Goal: Task Accomplishment & Management: Use online tool/utility

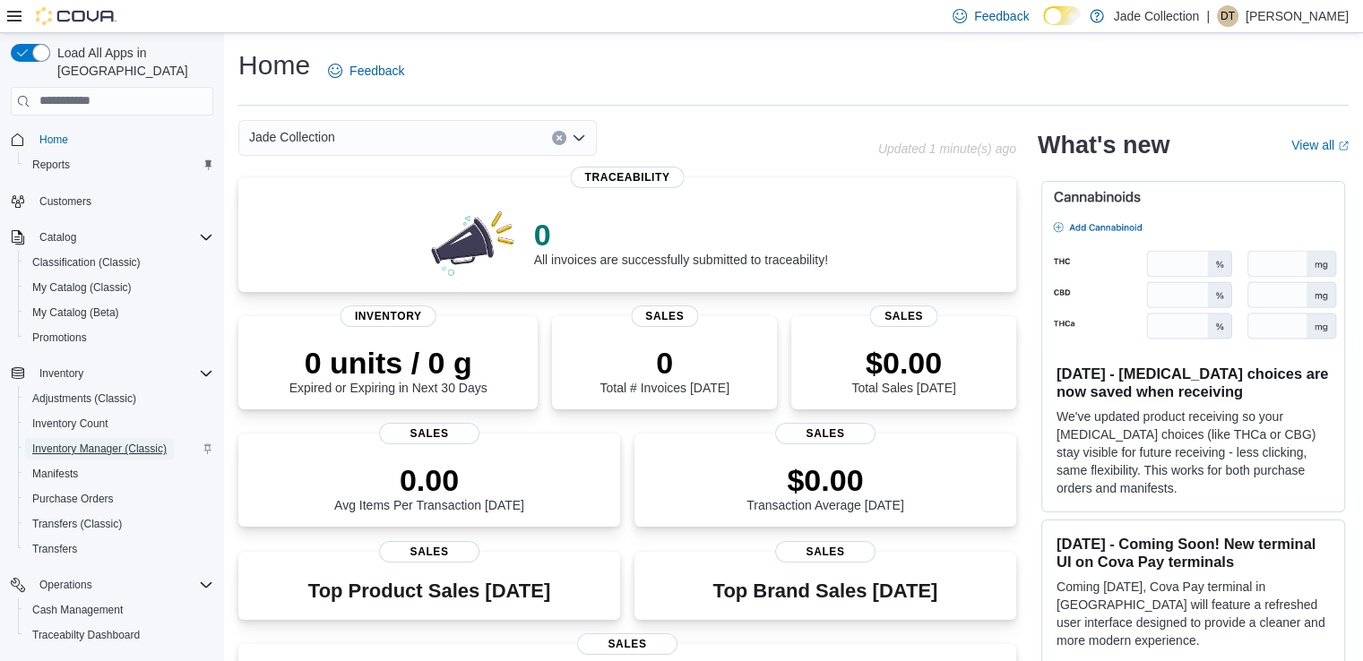
click at [73, 442] on span "Inventory Manager (Classic)" at bounding box center [99, 449] width 134 height 14
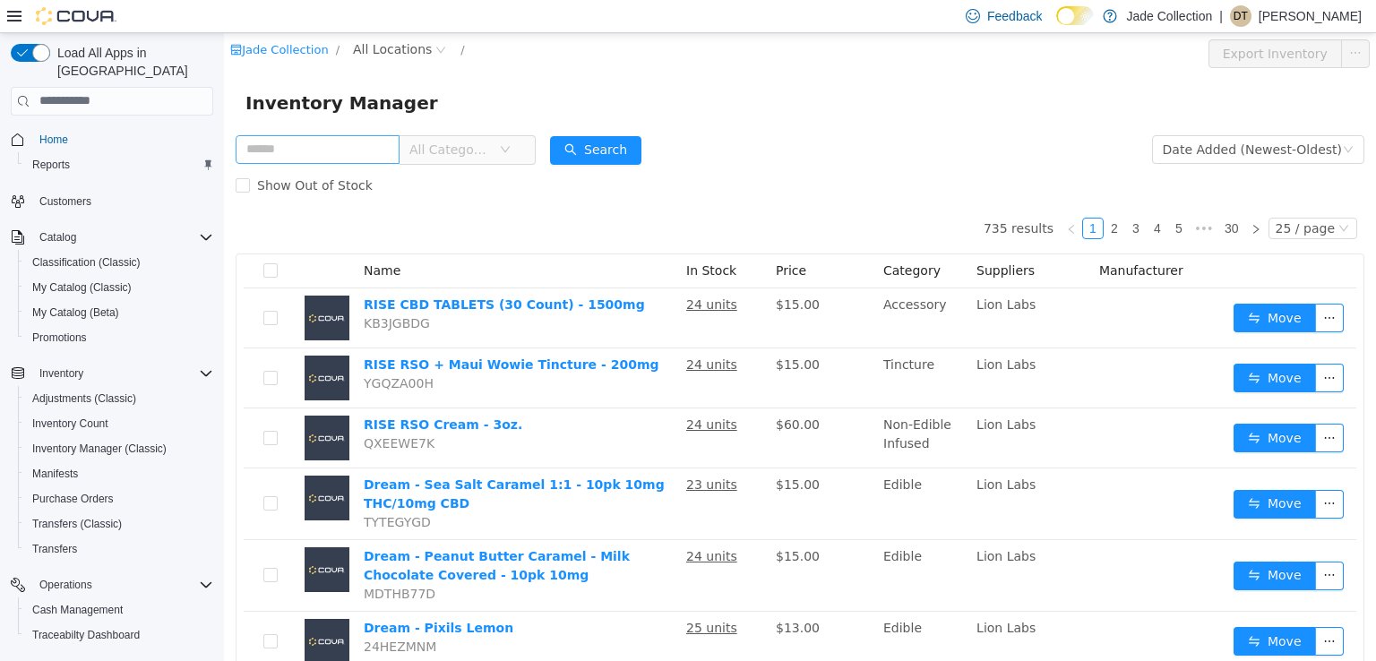
click at [291, 154] on input "text" at bounding box center [318, 148] width 164 height 29
type input "**********"
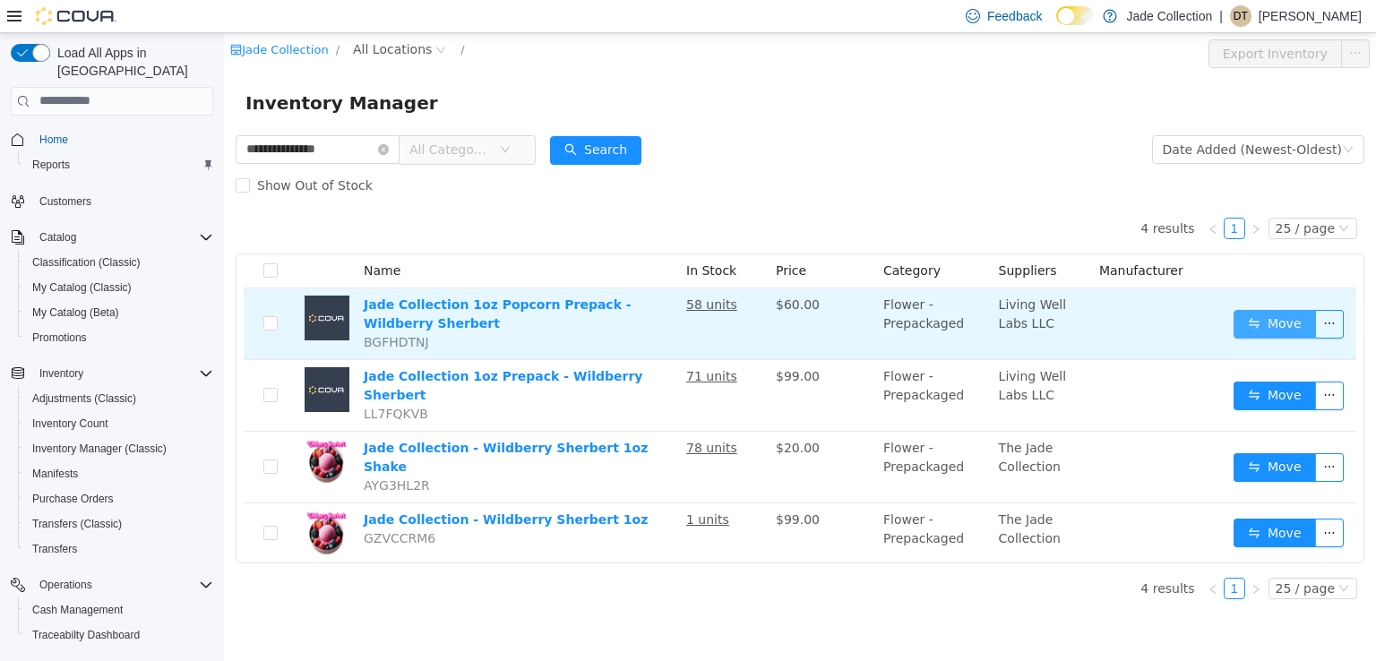
click at [1278, 326] on button "Move" at bounding box center [1275, 323] width 82 height 29
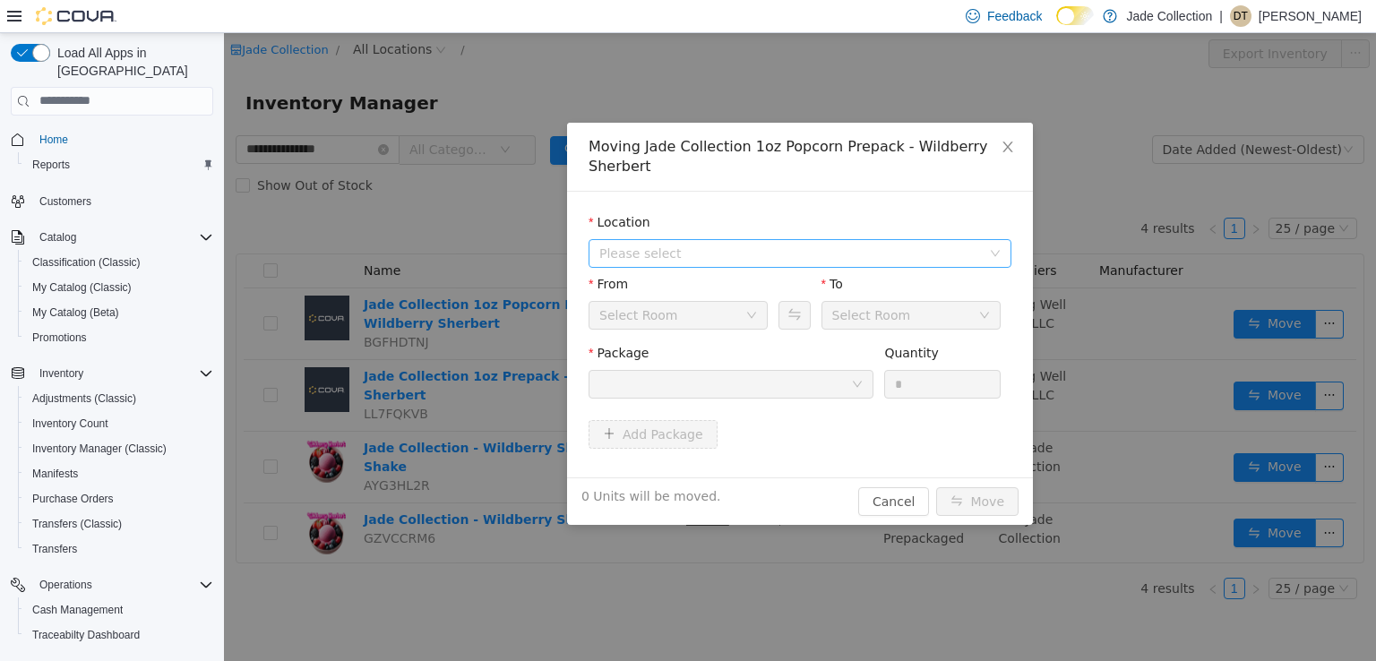
click at [659, 254] on span "Please select" at bounding box center [790, 253] width 382 height 18
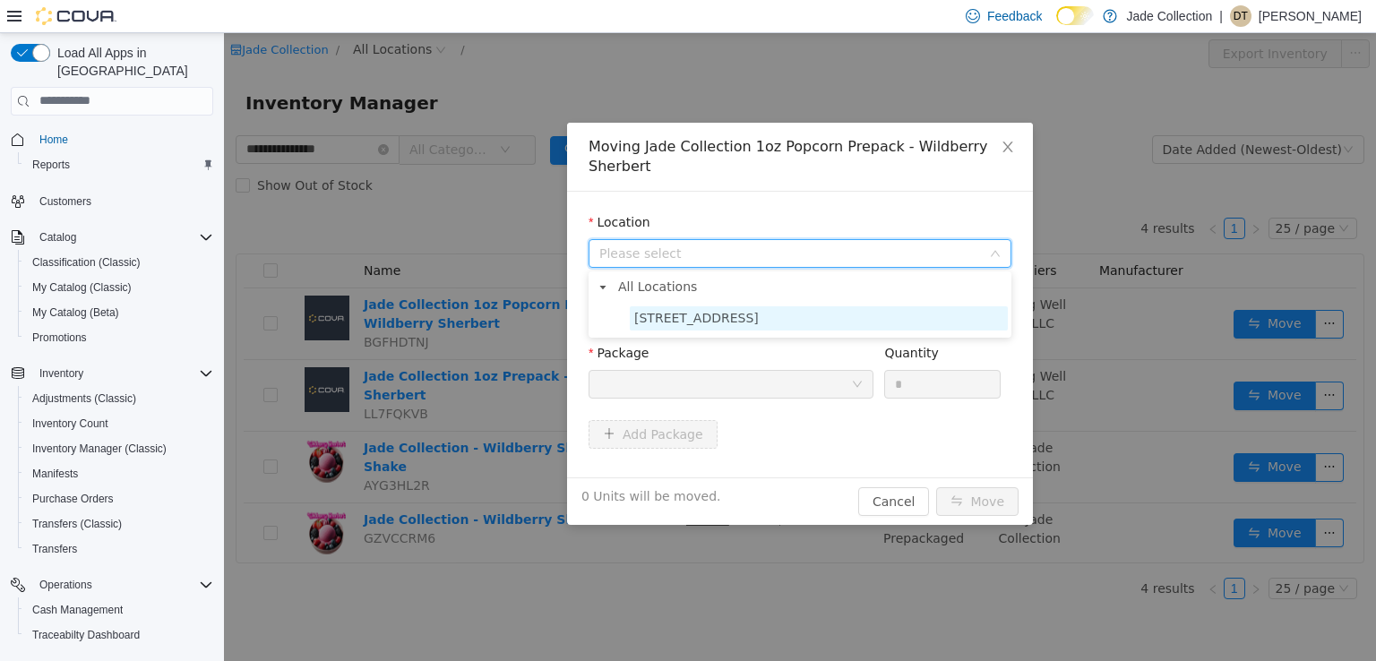
click at [664, 319] on span "[STREET_ADDRESS]" at bounding box center [696, 317] width 125 height 14
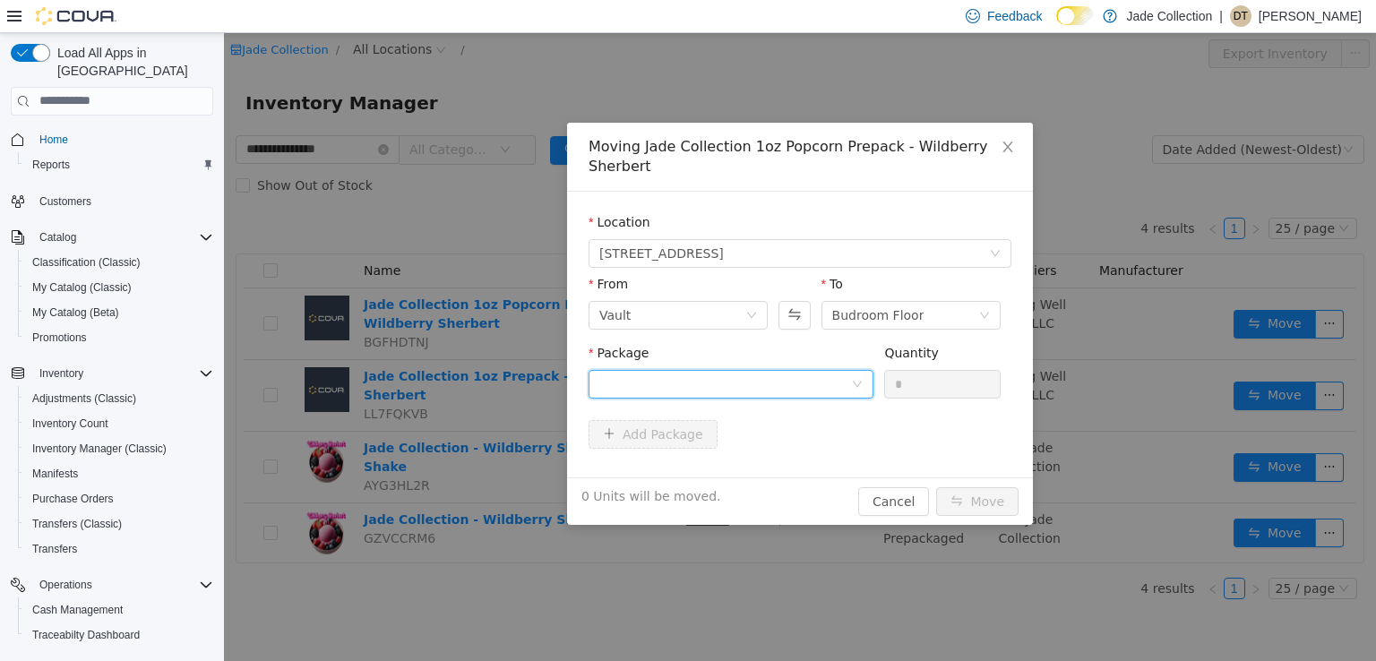
click at [724, 391] on div at bounding box center [725, 383] width 252 height 27
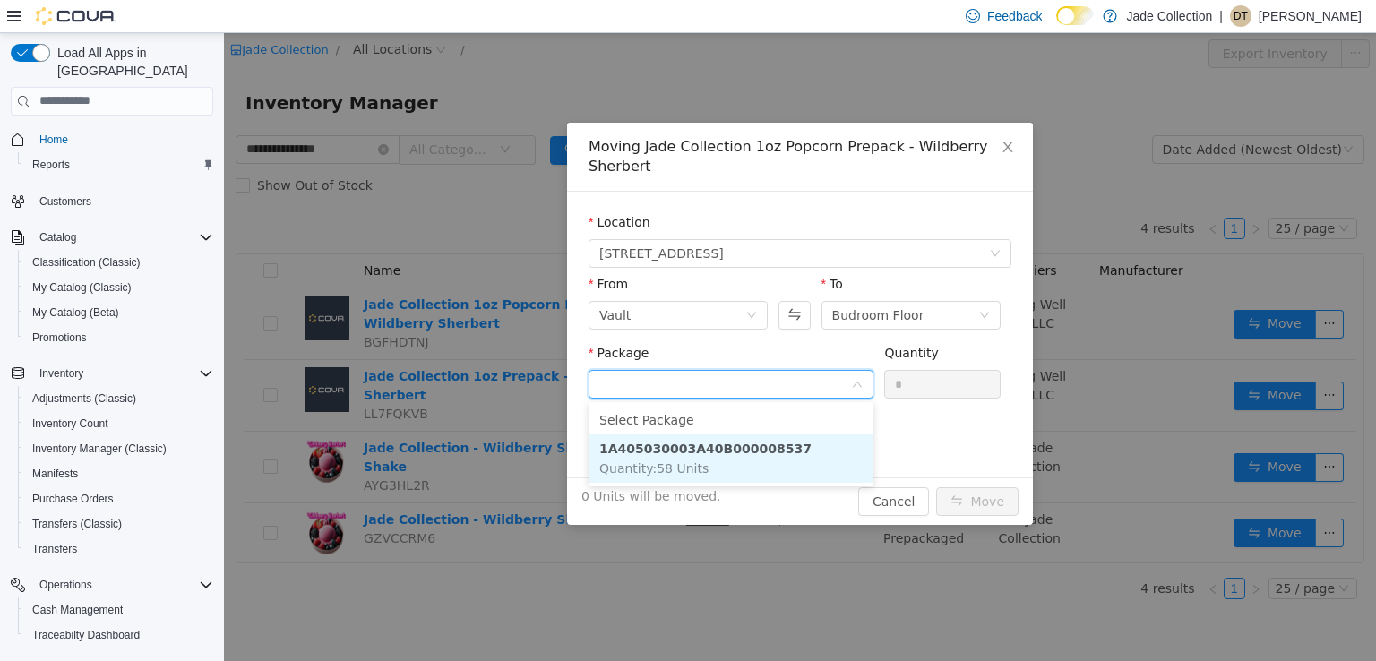
click at [721, 447] on strong "1A405030003A40B000008537" at bounding box center [705, 448] width 212 height 14
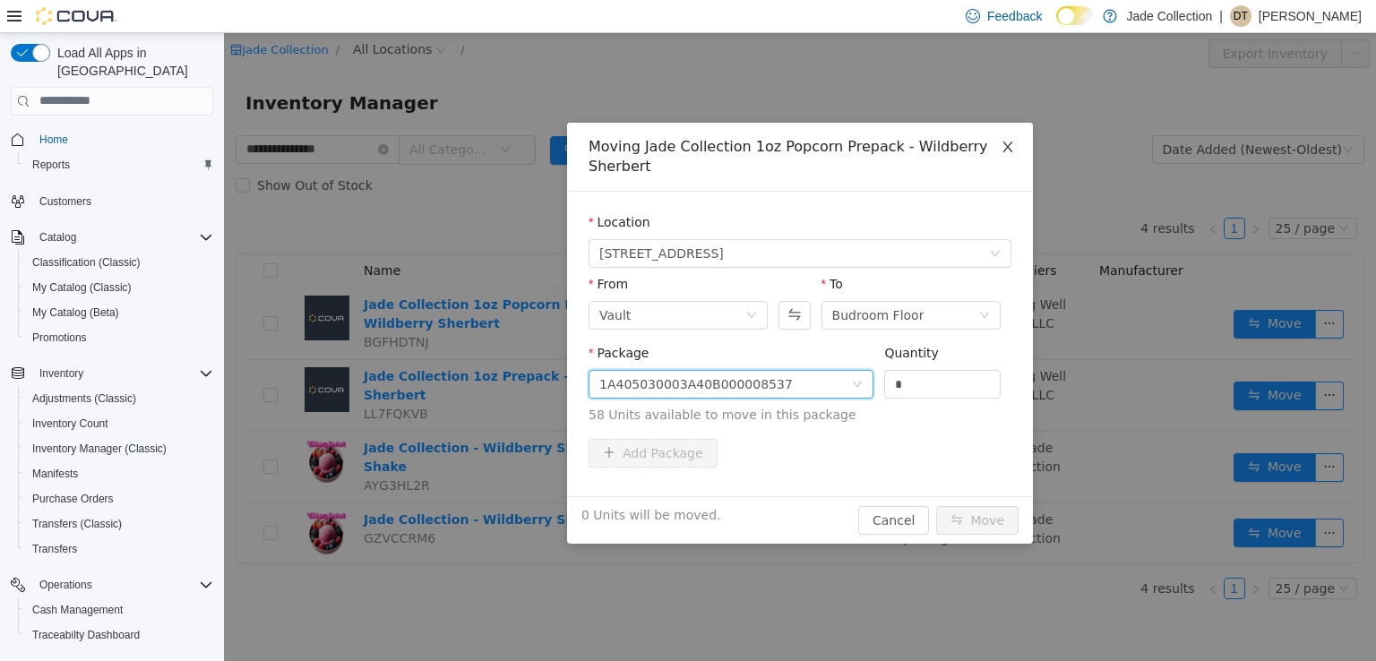
click at [1007, 144] on icon "icon: close" at bounding box center [1008, 146] width 14 height 14
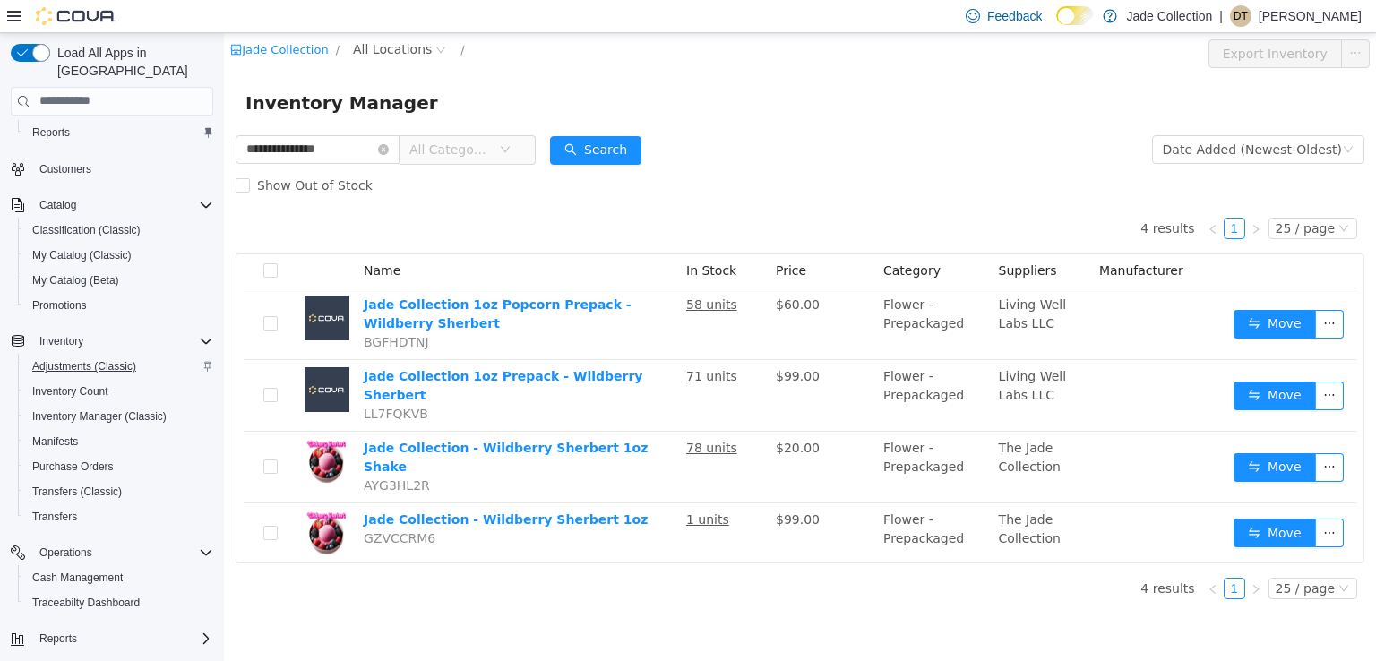
scroll to position [59, 0]
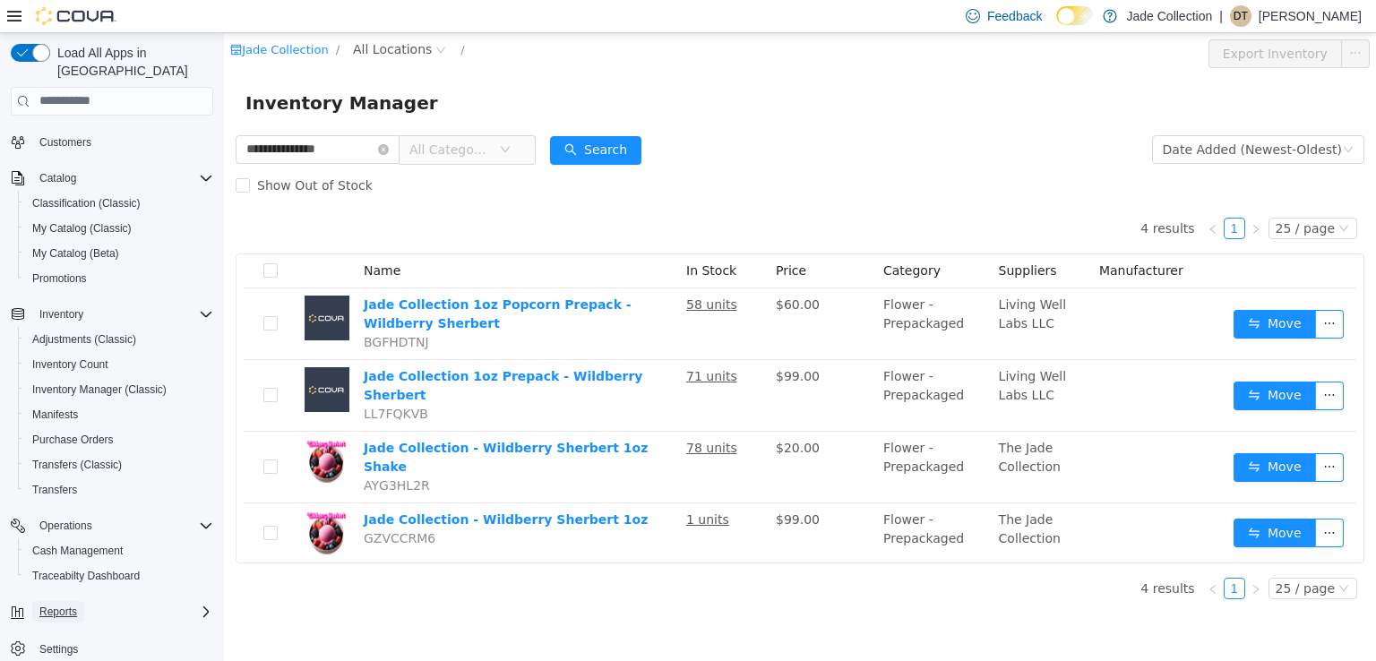
click at [54, 605] on span "Reports" at bounding box center [58, 612] width 38 height 14
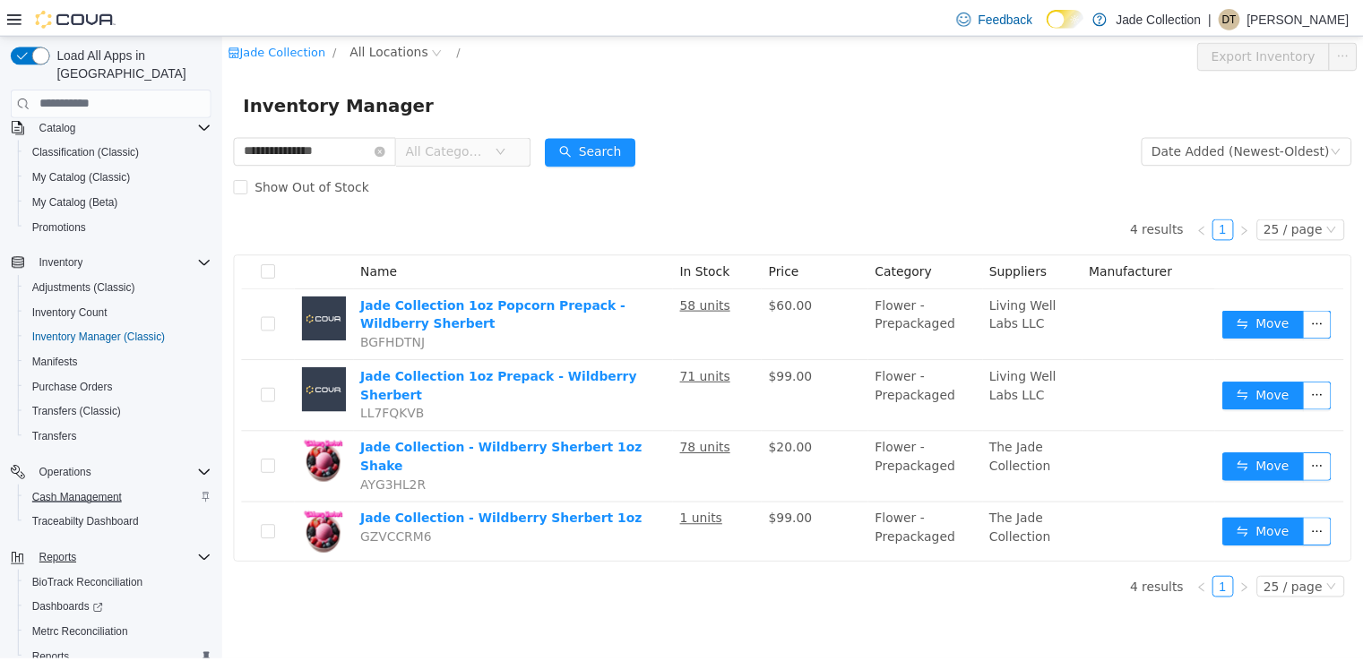
scroll to position [159, 0]
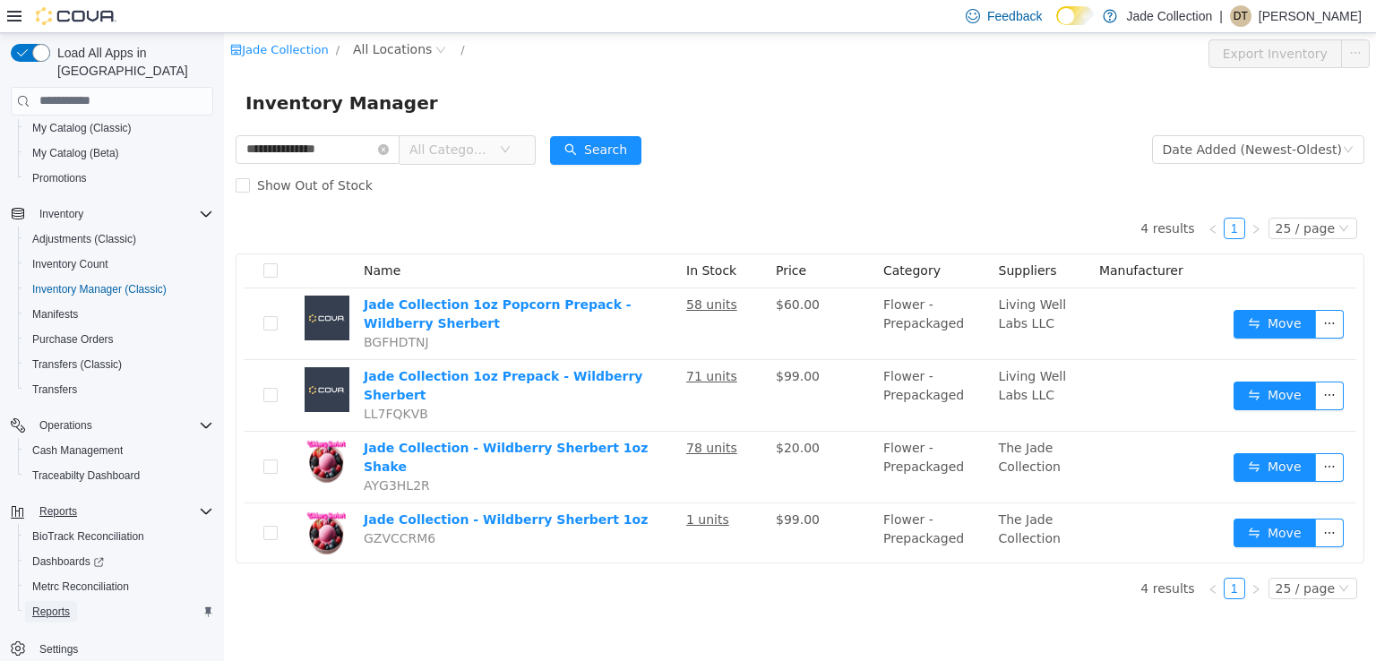
click at [56, 605] on span "Reports" at bounding box center [51, 612] width 38 height 14
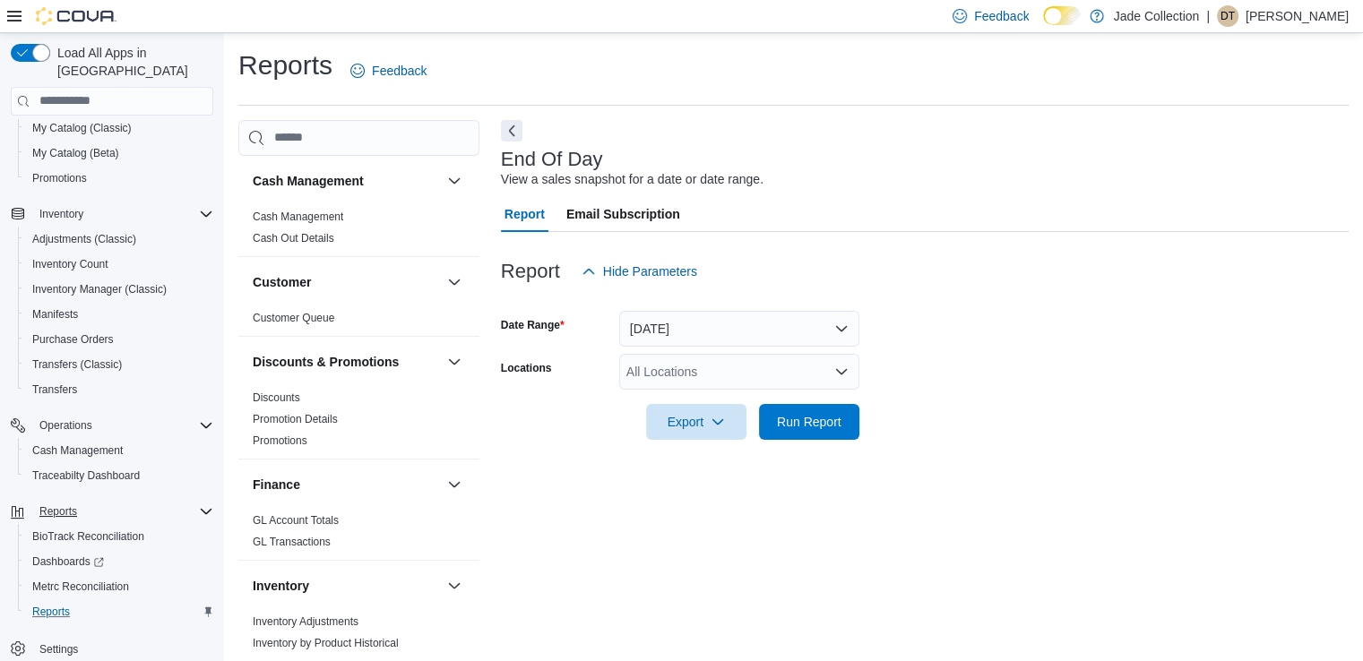
scroll to position [4, 0]
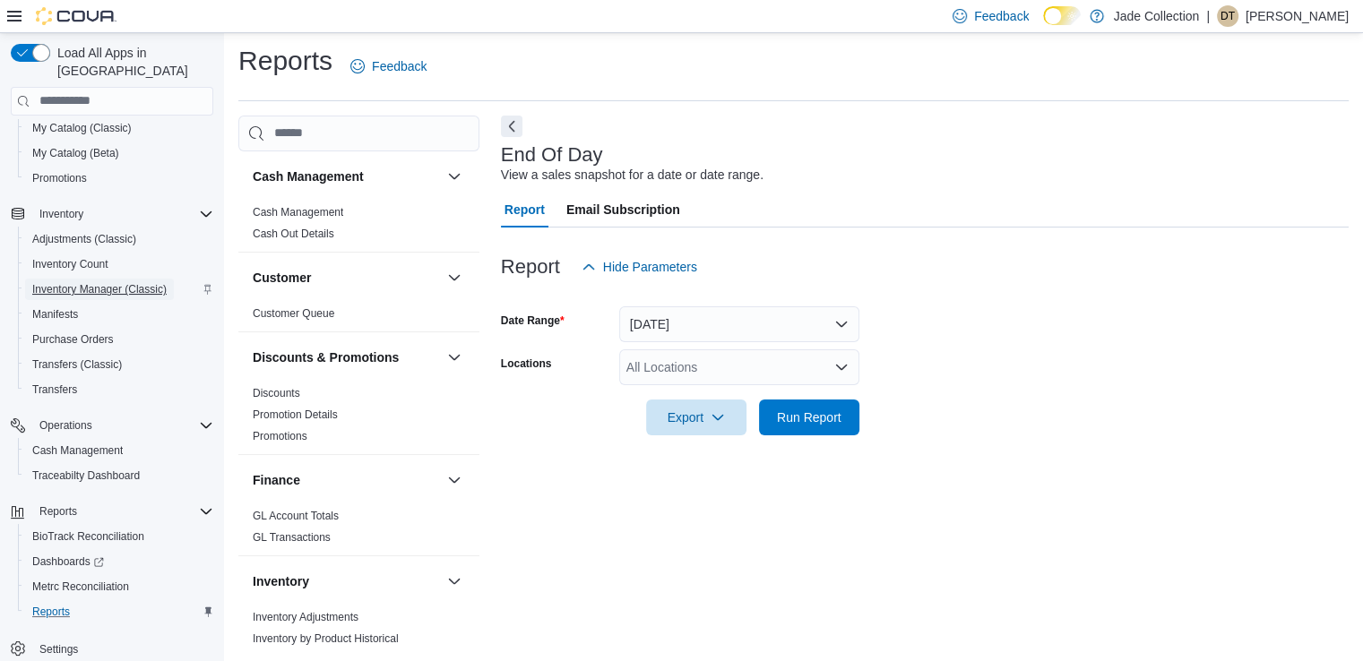
click at [82, 282] on span "Inventory Manager (Classic)" at bounding box center [99, 289] width 134 height 14
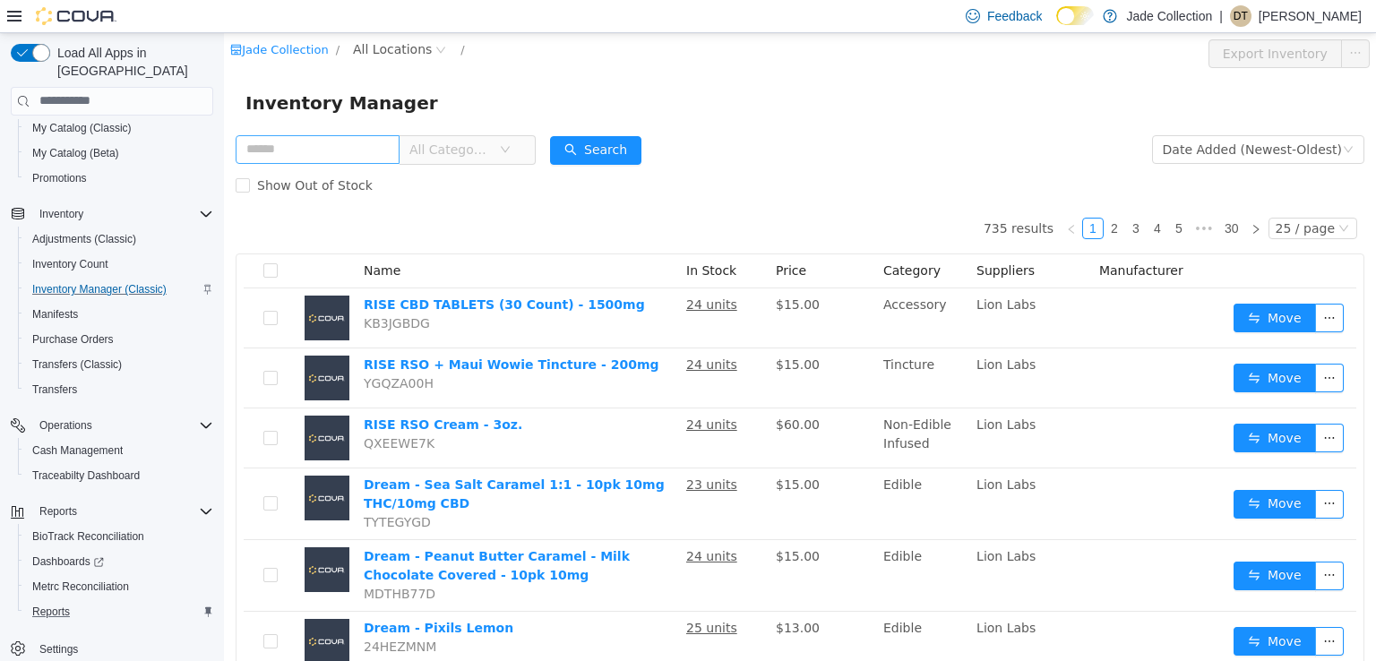
click at [337, 136] on input "text" at bounding box center [318, 148] width 164 height 29
type input "**********"
click at [595, 153] on button "Search" at bounding box center [595, 149] width 91 height 29
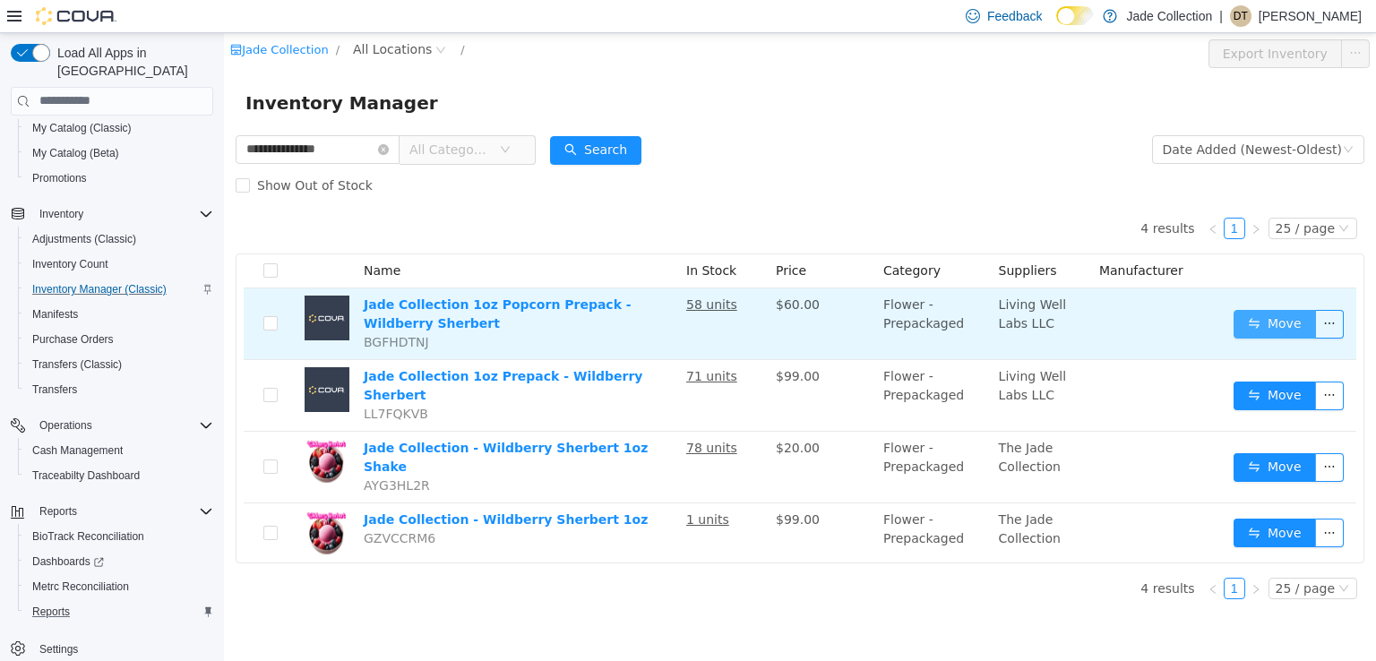
click at [1246, 322] on button "Move" at bounding box center [1275, 323] width 82 height 29
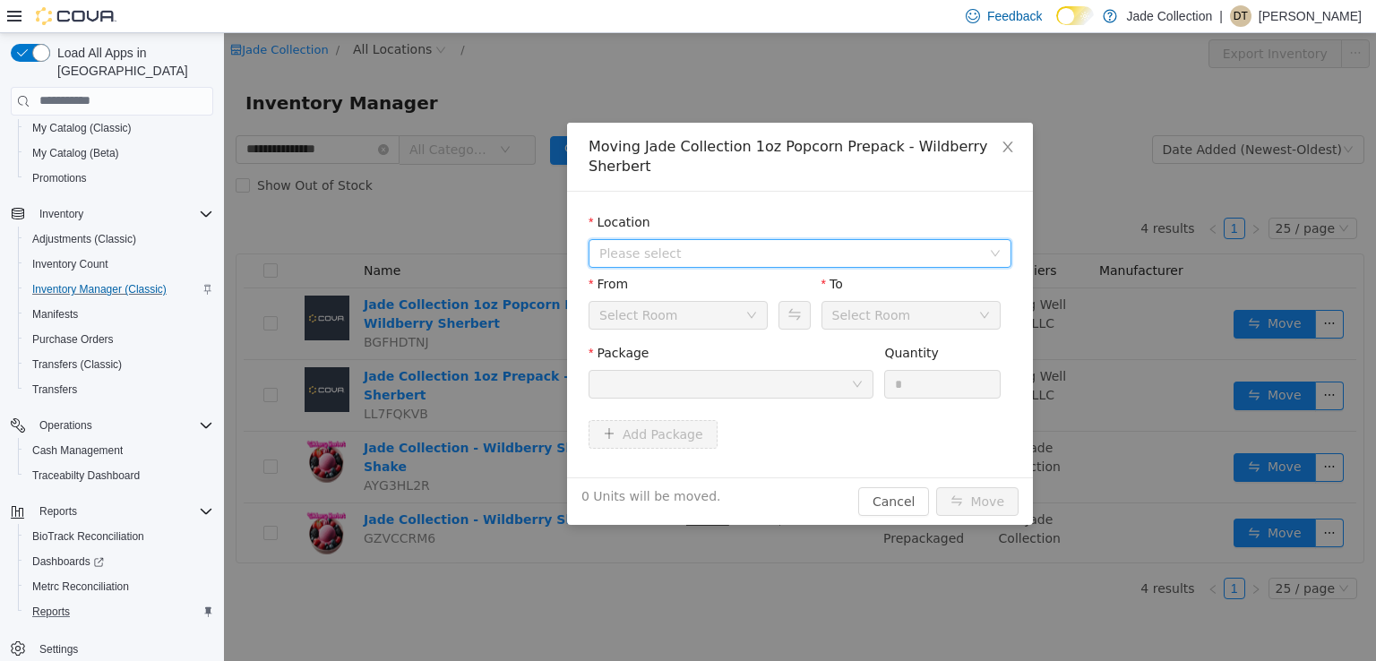
click at [708, 251] on span "Please select" at bounding box center [790, 253] width 382 height 18
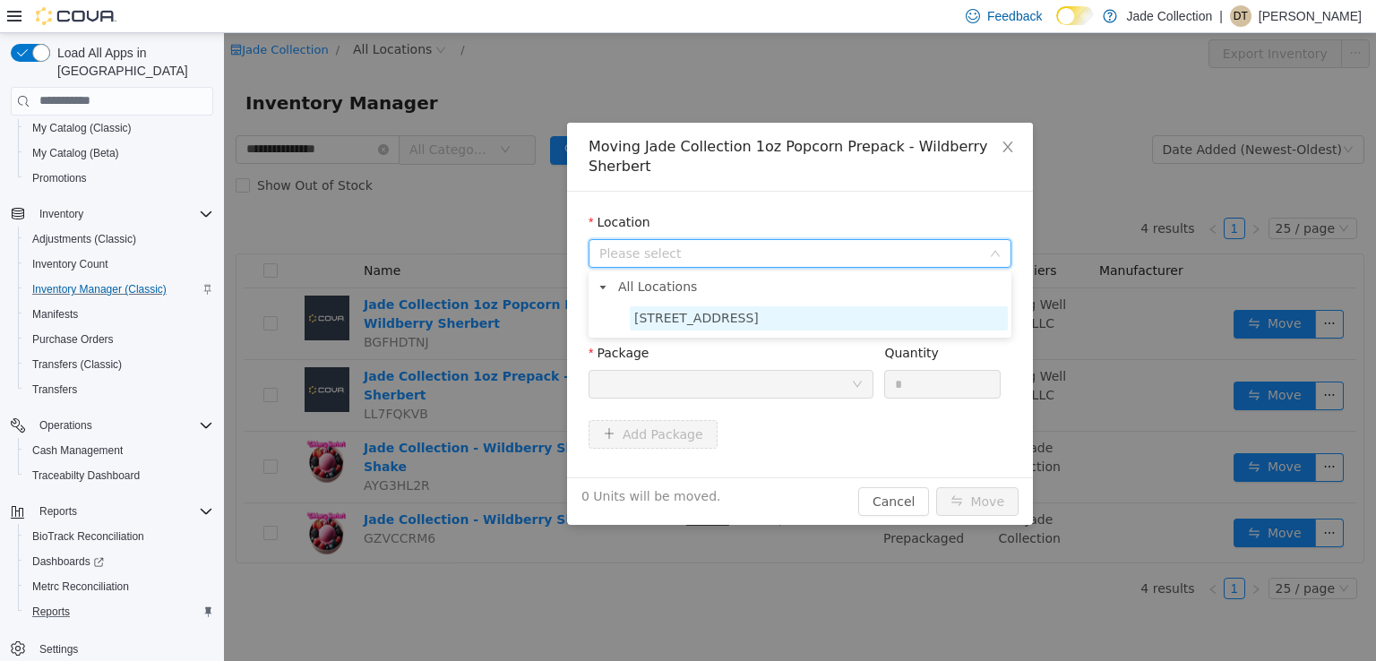
click at [675, 314] on span "[STREET_ADDRESS]" at bounding box center [696, 317] width 125 height 14
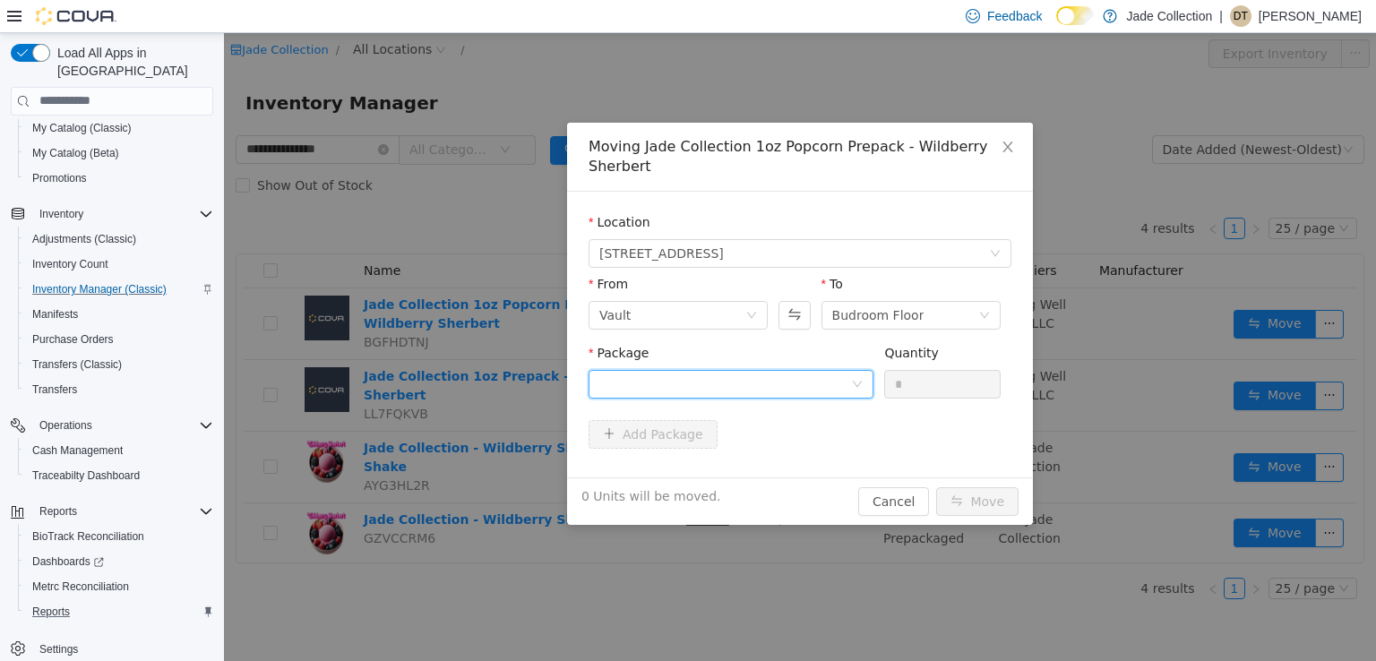
click at [702, 388] on div at bounding box center [725, 383] width 252 height 27
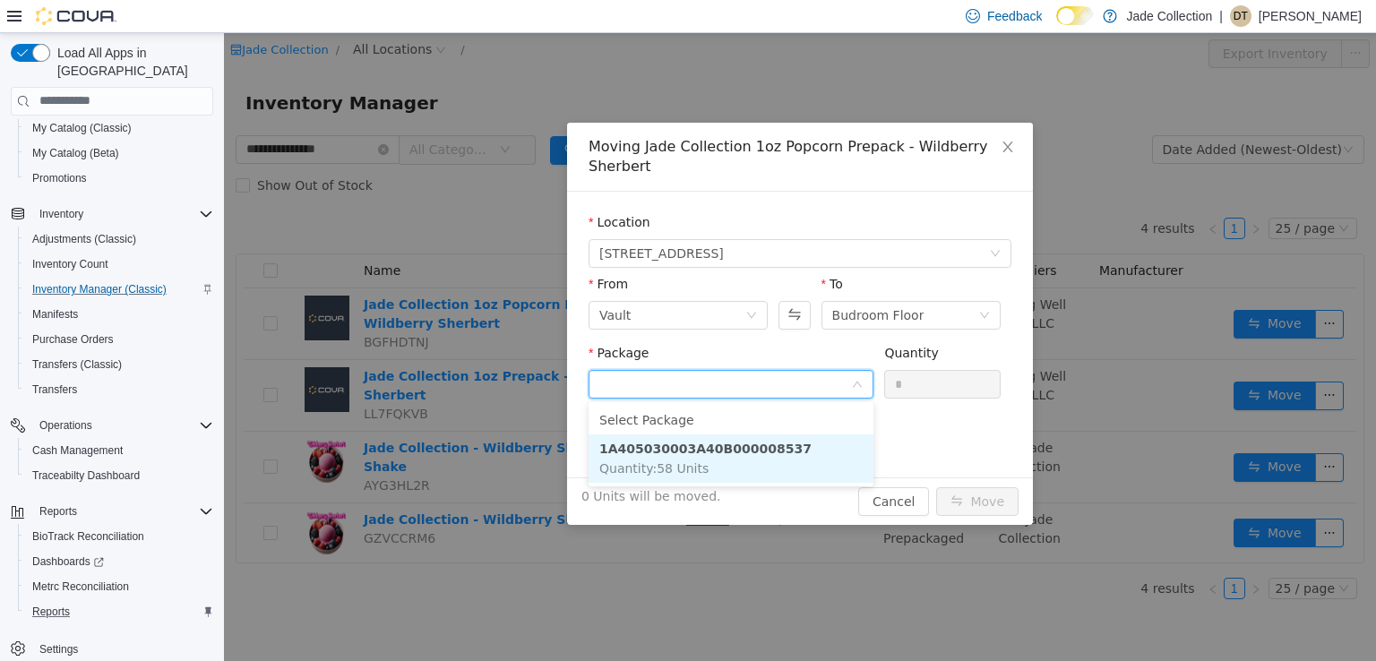
click at [681, 443] on strong "1A405030003A40B000008537" at bounding box center [705, 448] width 212 height 14
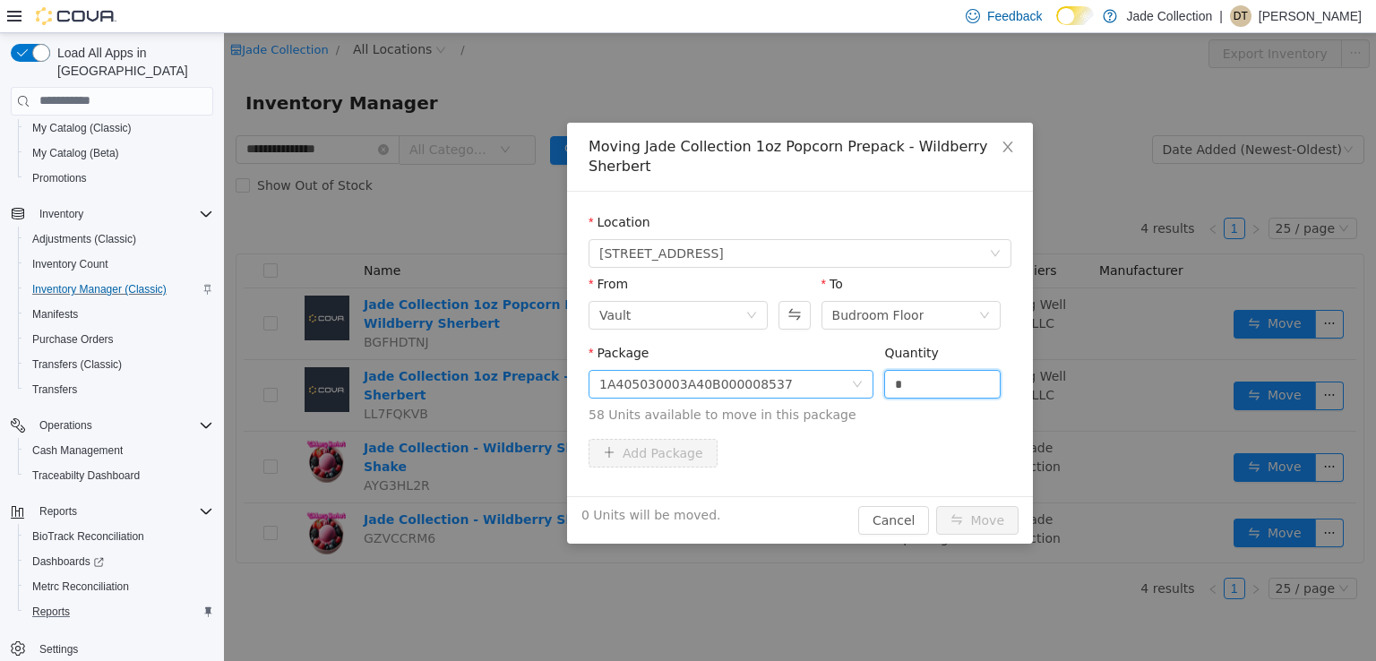
drag, startPoint x: 922, startPoint y: 383, endPoint x: 832, endPoint y: 394, distance: 90.2
click at [832, 394] on span "Package 1A405030003A40B000008537 Quantity * 58 Units available to move in this …" at bounding box center [800, 384] width 423 height 79
type input "**"
click at [972, 518] on button "Move" at bounding box center [977, 519] width 82 height 29
